Goal: Navigation & Orientation: Understand site structure

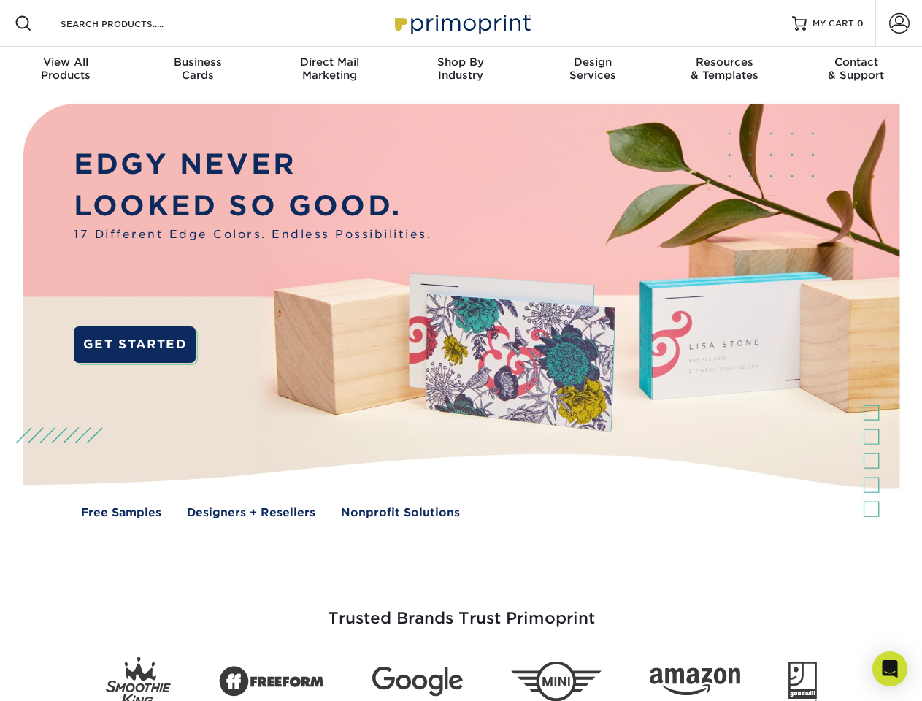
click at [461, 351] on img at bounding box center [460, 321] width 913 height 456
click at [23, 23] on span at bounding box center [24, 24] width 18 height 18
click at [899, 23] on span at bounding box center [899, 23] width 20 height 20
click at [66, 70] on div "View All Products" at bounding box center [65, 69] width 131 height 26
click at [197, 70] on div "Business Cards" at bounding box center [196, 69] width 131 height 26
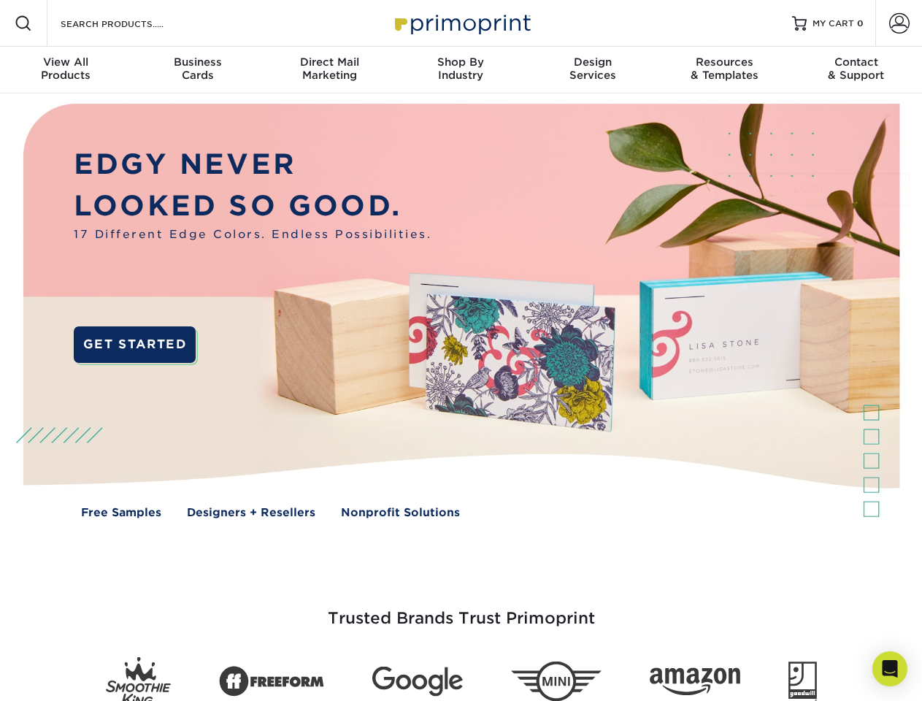
click at [329, 70] on div "Direct Mail Marketing" at bounding box center [329, 69] width 131 height 26
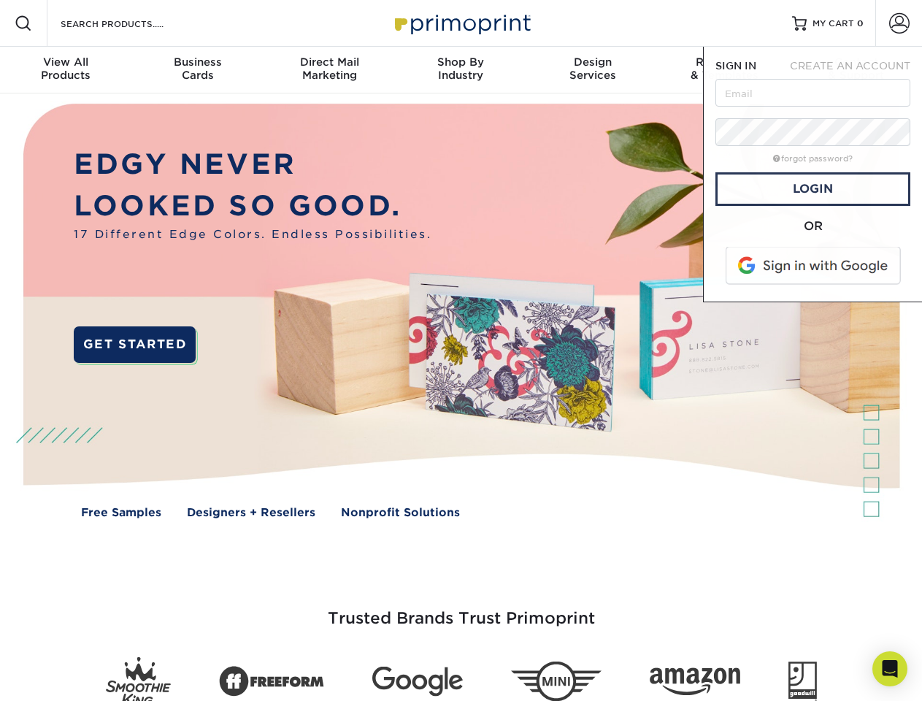
click at [461, 70] on div "Shop By Industry" at bounding box center [460, 69] width 131 height 26
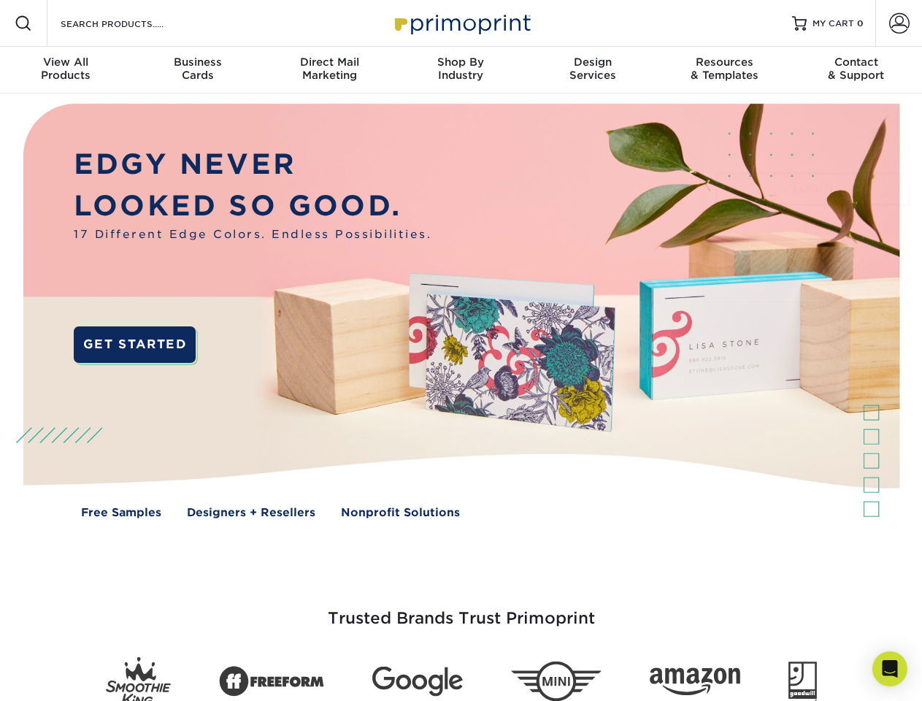
click at [593, 70] on div "Design Services" at bounding box center [592, 69] width 131 height 26
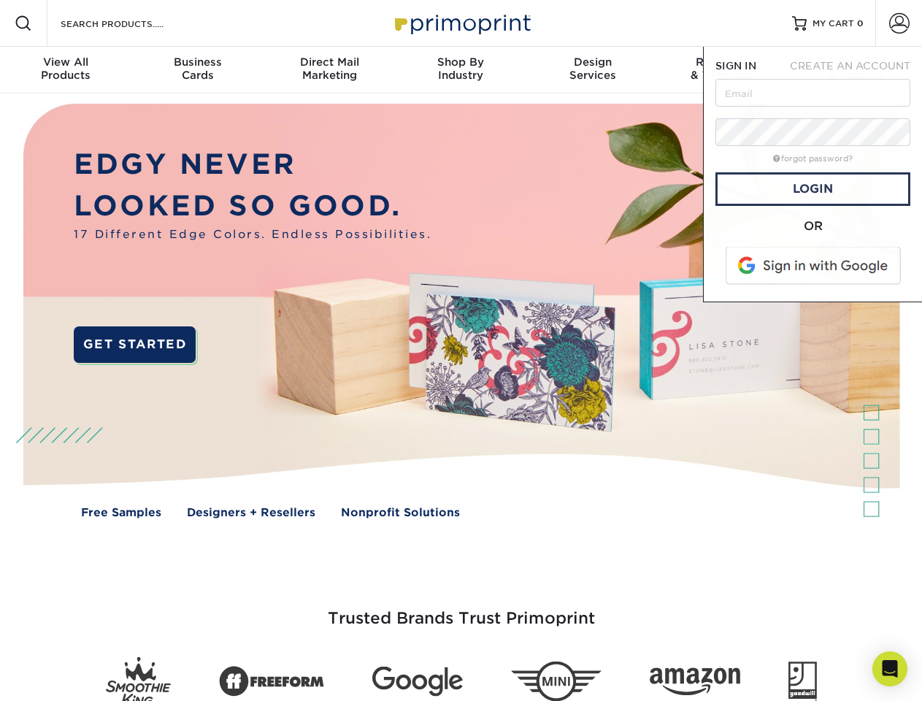
click at [724, 70] on span "SIGN IN" at bounding box center [736, 66] width 41 height 12
click at [857, 70] on div "Contact & Support" at bounding box center [856, 69] width 131 height 26
